Goal: Find specific page/section: Find specific page/section

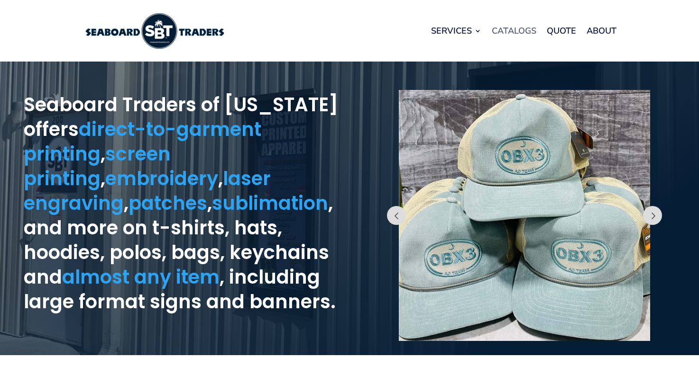
click at [503, 31] on link "Catalogs" at bounding box center [513, 31] width 45 height 36
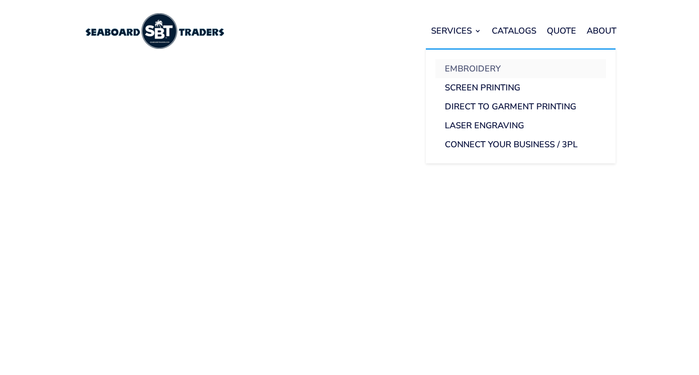
click at [458, 71] on link "Embroidery" at bounding box center [520, 68] width 171 height 19
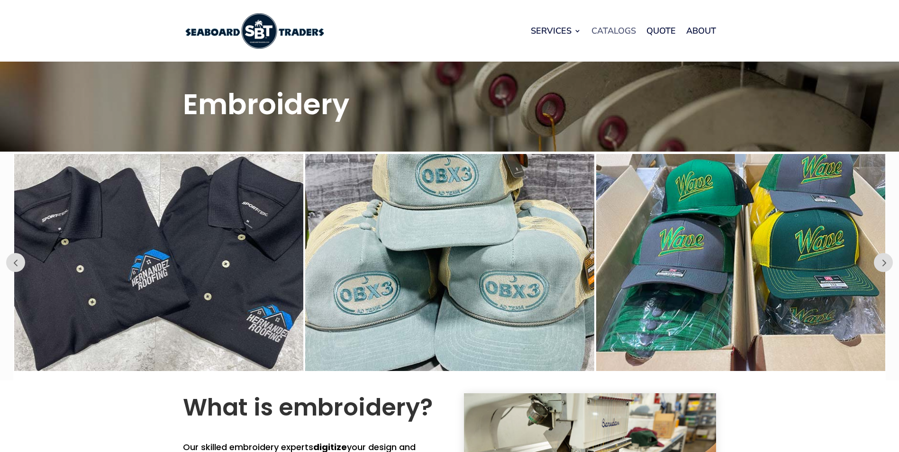
click at [620, 28] on link "Catalogs" at bounding box center [613, 31] width 45 height 36
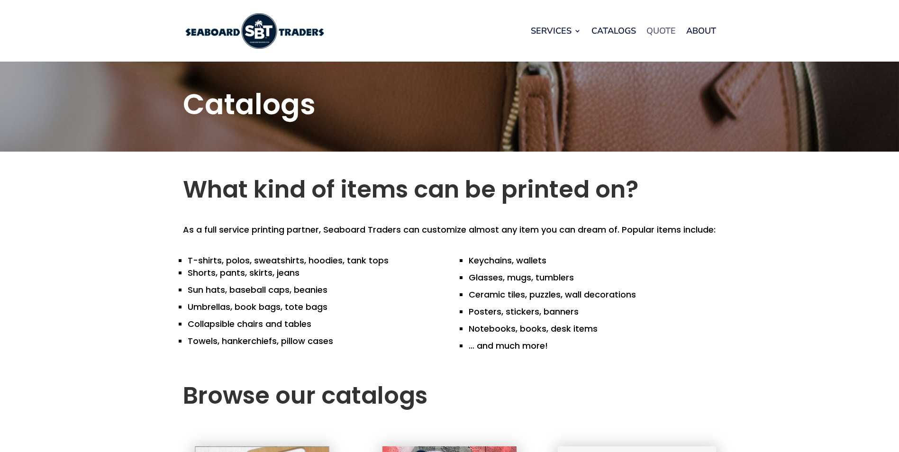
click at [652, 35] on link "Quote" at bounding box center [660, 31] width 29 height 36
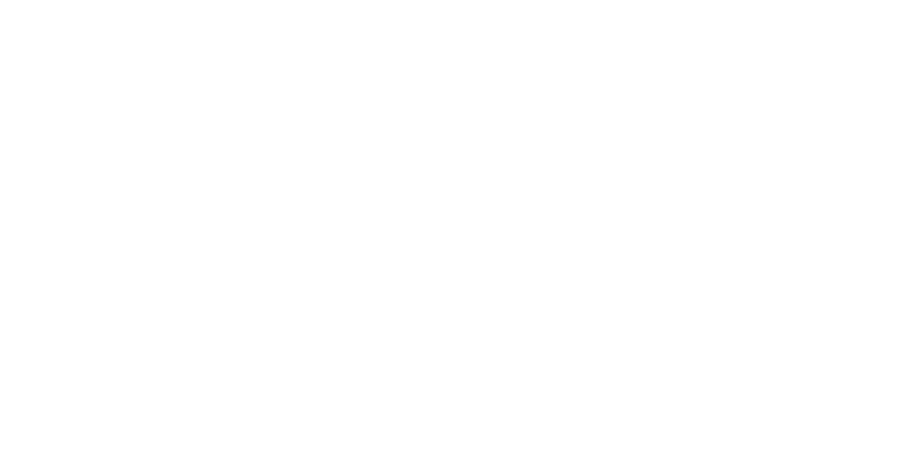
scroll to position [20, 0]
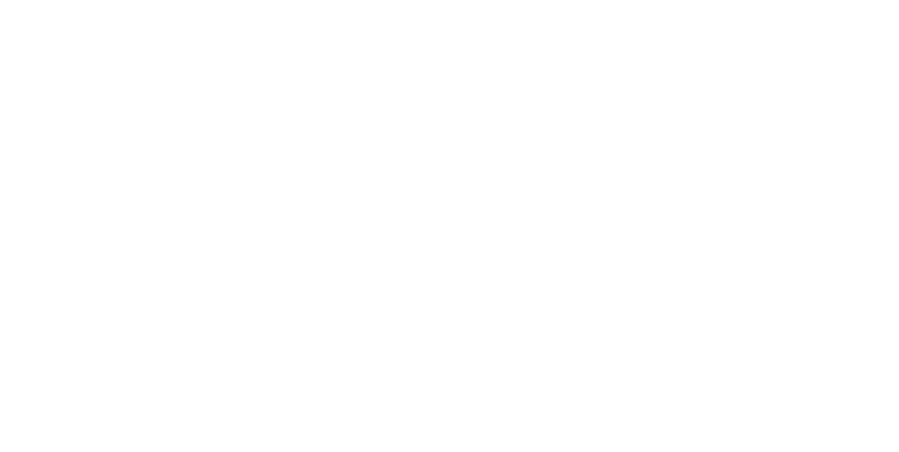
scroll to position [1015, 0]
